Goal: Check status

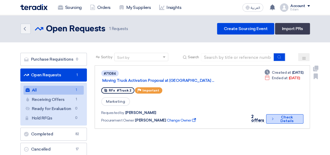
click at [269, 120] on button "Check details Check Details" at bounding box center [284, 118] width 37 height 9
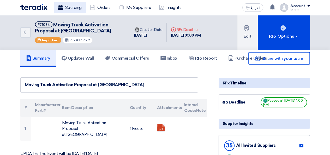
click at [70, 7] on link "Sourcing" at bounding box center [70, 7] width 32 height 11
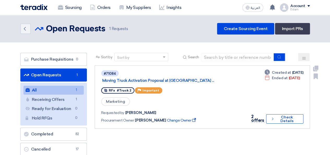
click at [265, 116] on div "2 offers Check details Check Details" at bounding box center [276, 118] width 56 height 10
click at [270, 118] on button "Check details Check Details" at bounding box center [284, 118] width 37 height 9
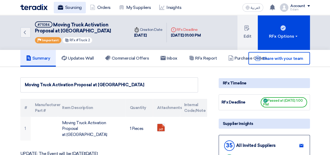
click at [68, 9] on link "Sourcing" at bounding box center [70, 7] width 32 height 11
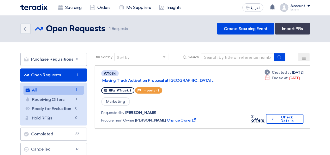
click at [51, 127] on ul "Open Requests Open Requests 1 All All 1 Receiving Offers Receiving Offers 1 Rea…" at bounding box center [53, 111] width 66 height 87
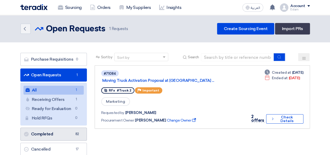
click at [52, 132] on link "Completed Completed 82" at bounding box center [53, 133] width 66 height 13
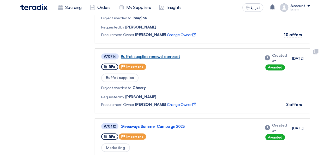
click at [150, 57] on link "Buffet supplies renewal contract" at bounding box center [186, 56] width 130 height 5
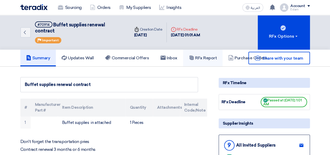
click at [202, 55] on h5 "RFx Report" at bounding box center [203, 57] width 28 height 5
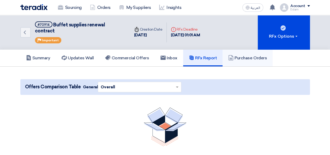
click at [241, 55] on h5 "Purchase Orders" at bounding box center [247, 57] width 39 height 5
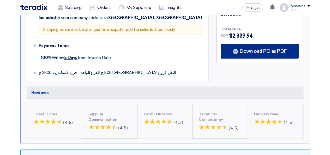
scroll to position [183, 0]
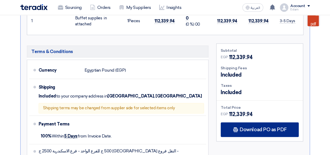
click at [258, 127] on span "Download PO as PDF" at bounding box center [262, 129] width 47 height 5
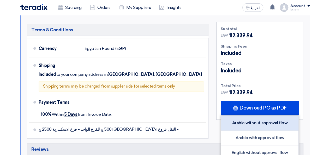
scroll to position [235, 0]
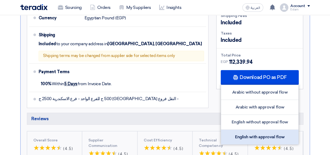
click at [249, 129] on div "English with approval flow" at bounding box center [259, 136] width 77 height 15
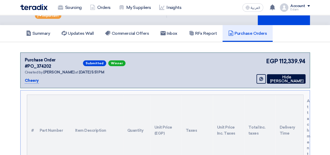
scroll to position [0, 0]
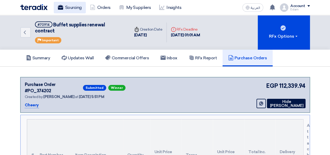
click at [69, 12] on link "Sourcing" at bounding box center [70, 7] width 32 height 11
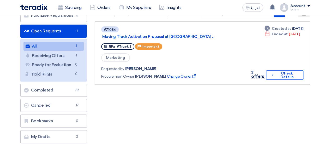
scroll to position [52, 0]
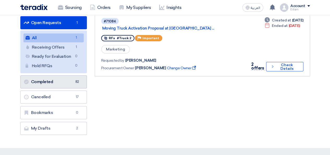
click at [67, 77] on link "Completed Completed 82" at bounding box center [53, 81] width 66 height 13
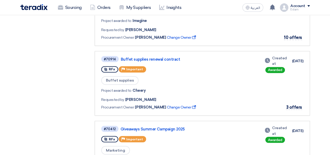
scroll to position [365, 0]
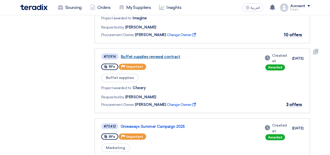
click at [151, 57] on link "Buffet supplies renewal contract" at bounding box center [186, 56] width 130 height 5
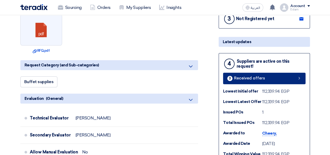
click at [257, 74] on link "3 Received offers" at bounding box center [264, 77] width 82 height 11
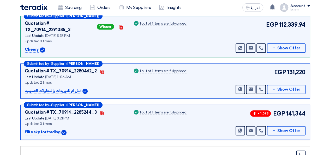
scroll to position [80, 0]
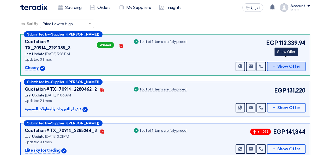
click at [282, 64] on span "Show Offer" at bounding box center [288, 66] width 23 height 4
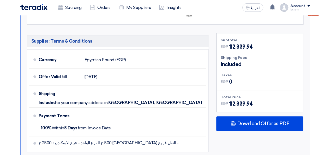
scroll to position [263, 0]
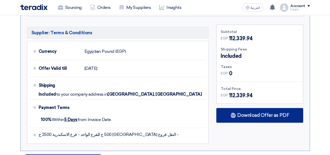
click at [235, 112] on use at bounding box center [233, 114] width 5 height 5
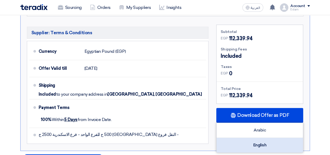
click at [257, 137] on div "English" at bounding box center [259, 144] width 86 height 15
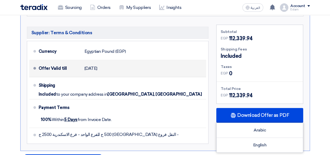
scroll to position [237, 0]
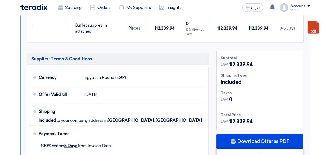
click at [328, 69] on section "Received offers 9 Offers Excel Sheet Comparison Digital Offers Comparison Sort …" at bounding box center [165, 127] width 330 height 594
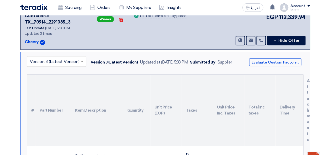
scroll to position [54, 0]
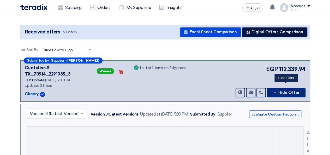
click at [297, 88] on button "Hide Offer" at bounding box center [286, 92] width 39 height 9
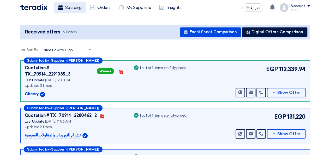
click at [77, 7] on link "Sourcing" at bounding box center [70, 7] width 32 height 11
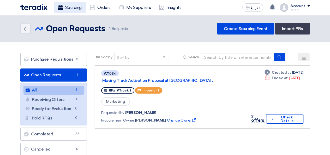
click at [74, 9] on link "Sourcing" at bounding box center [70, 7] width 32 height 11
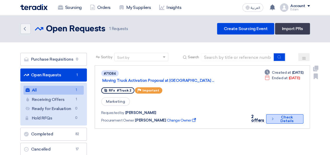
click at [272, 117] on icon "Check details" at bounding box center [272, 118] width 4 height 5
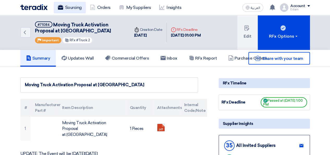
click at [66, 2] on link "Sourcing" at bounding box center [70, 7] width 32 height 11
